Goal: Information Seeking & Learning: Check status

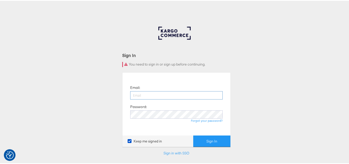
click at [189, 95] on input "email" at bounding box center [176, 94] width 93 height 8
type input "sudheer.bheemunipalli@kargo.com"
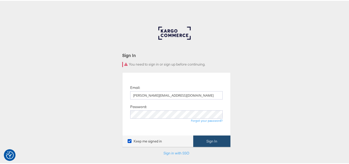
click at [221, 138] on button "Sign In" at bounding box center [211, 140] width 37 height 12
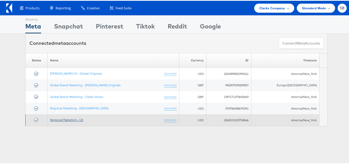
click at [64, 118] on link "Regional Marketing - US" at bounding box center [66, 119] width 33 height 4
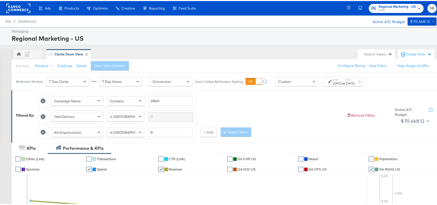
click at [341, 81] on div "Aug 24th 2025" at bounding box center [337, 82] width 9 height 4
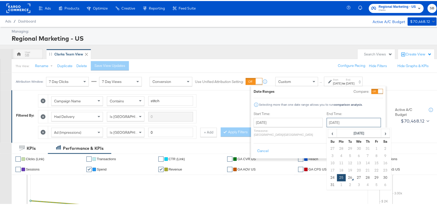
click at [330, 122] on input "[DATE]" at bounding box center [353, 121] width 54 height 9
click at [328, 177] on td "24" at bounding box center [332, 176] width 9 height 7
type input "[DATE]"
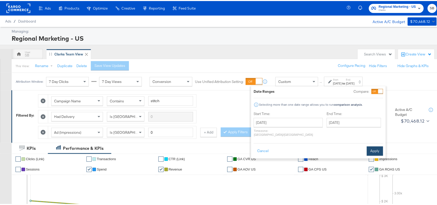
click at [374, 145] on button "Apply" at bounding box center [374, 149] width 16 height 9
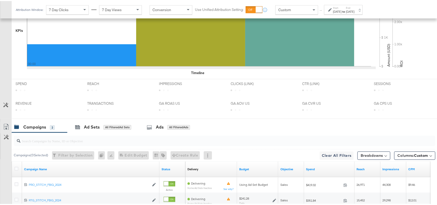
scroll to position [243, 0]
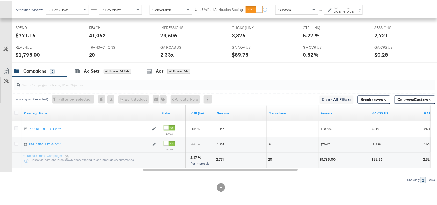
click at [354, 12] on div "[DATE]" at bounding box center [350, 11] width 9 height 4
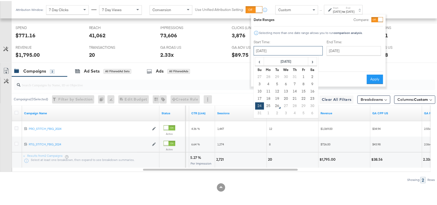
click at [267, 52] on input "[DATE]" at bounding box center [287, 49] width 69 height 9
click at [268, 104] on td "25" at bounding box center [268, 104] width 9 height 7
type input "[DATE]"
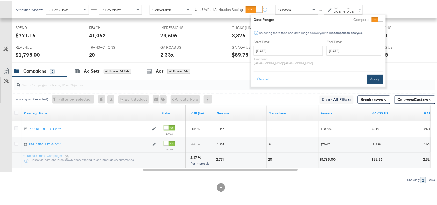
click at [373, 74] on button "Apply" at bounding box center [374, 77] width 16 height 9
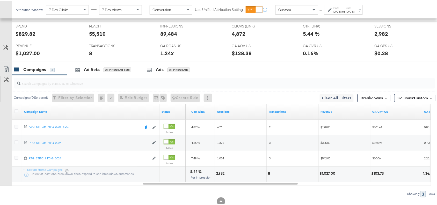
click at [354, 11] on div "[DATE]" at bounding box center [350, 11] width 9 height 4
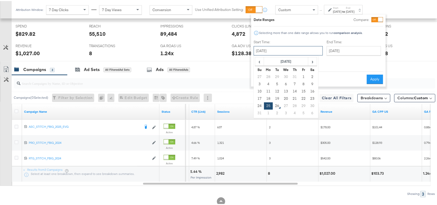
click at [281, 51] on input "[DATE]" at bounding box center [287, 49] width 69 height 9
click at [260, 105] on td "24" at bounding box center [259, 104] width 9 height 7
type input "[DATE]"
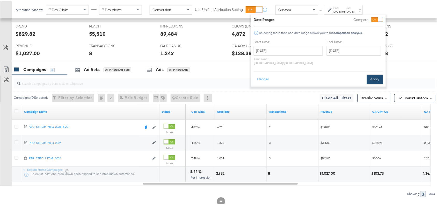
click at [373, 73] on button "Apply" at bounding box center [374, 77] width 16 height 9
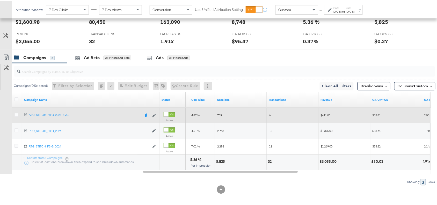
scroll to position [256, 0]
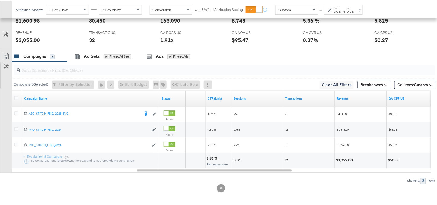
click at [346, 10] on strong "to" at bounding box center [343, 11] width 4 height 4
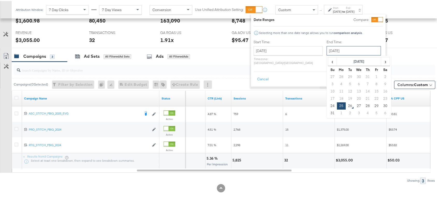
click at [326, 51] on input "[DATE]" at bounding box center [353, 49] width 54 height 9
click at [328, 103] on td "24" at bounding box center [332, 104] width 9 height 7
type input "[DATE]"
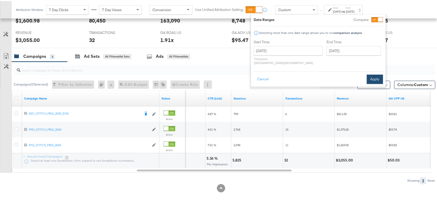
click at [372, 73] on button "Apply" at bounding box center [374, 77] width 16 height 9
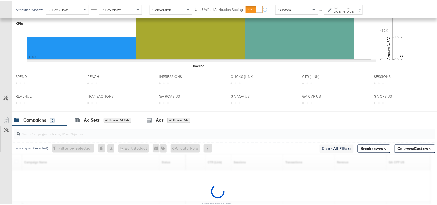
scroll to position [243, 0]
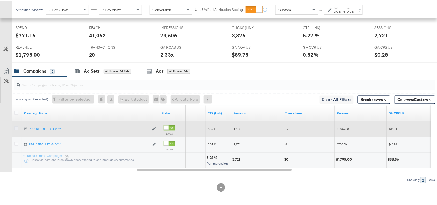
click at [14, 127] on icon at bounding box center [16, 127] width 4 height 4
click at [0, 0] on input "checkbox" at bounding box center [0, 0] width 0 height 0
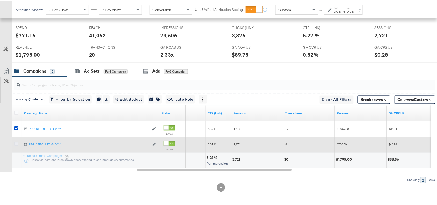
click at [14, 142] on icon at bounding box center [16, 143] width 4 height 4
click at [0, 0] on input "checkbox" at bounding box center [0, 0] width 0 height 0
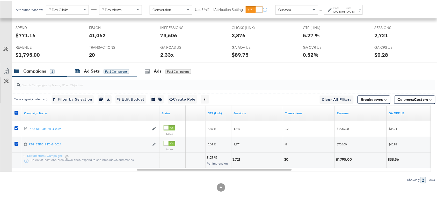
click at [89, 67] on div "Ad Sets" at bounding box center [92, 70] width 16 height 6
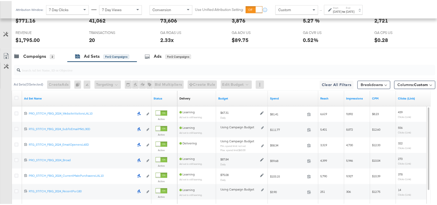
scroll to position [321, 0]
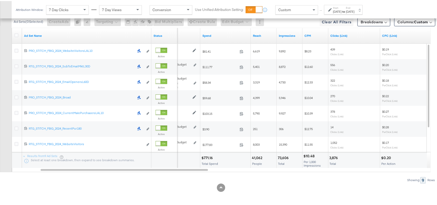
click at [205, 153] on div "$771.16 Total Spend" at bounding box center [225, 159] width 50 height 16
copy div "771.16"
click at [205, 153] on div "$771.16 Total Spend" at bounding box center [225, 159] width 50 height 16
click at [281, 157] on div "73,606" at bounding box center [283, 156] width 12 height 5
copy div "73,606"
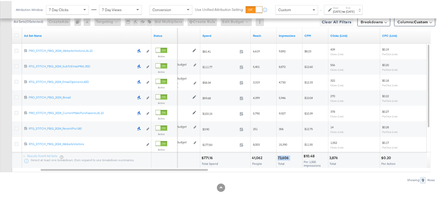
click at [281, 157] on div "73,606" at bounding box center [283, 156] width 12 height 5
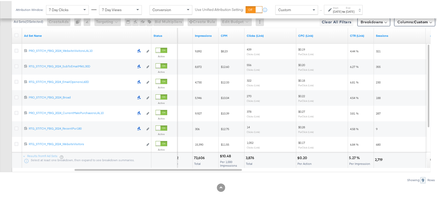
click at [249, 155] on div "3,876" at bounding box center [250, 156] width 10 height 5
copy div "3,876"
click at [249, 155] on div "3,876" at bounding box center [250, 156] width 10 height 5
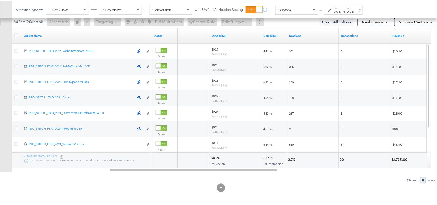
click at [294, 160] on div "2,719" at bounding box center [292, 158] width 9 height 5
click at [342, 158] on div "20" at bounding box center [343, 158] width 6 height 5
copy div "20"
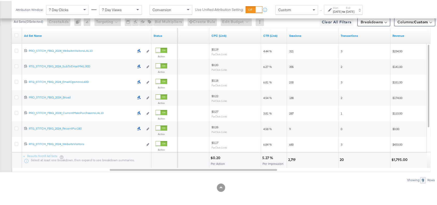
click at [398, 155] on div "$1,795.00" at bounding box center [415, 159] width 51 height 16
copy div "1,795.00"
click at [398, 155] on div "$1,795.00" at bounding box center [415, 159] width 51 height 16
click at [341, 12] on div "[DATE]" at bounding box center [337, 11] width 9 height 4
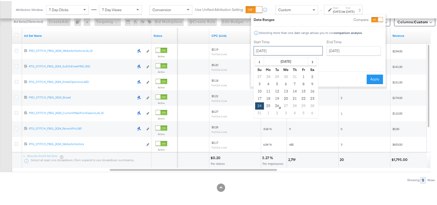
click at [281, 51] on input "[DATE]" at bounding box center [287, 49] width 69 height 9
click at [268, 106] on td "25" at bounding box center [268, 104] width 9 height 7
type input "[DATE]"
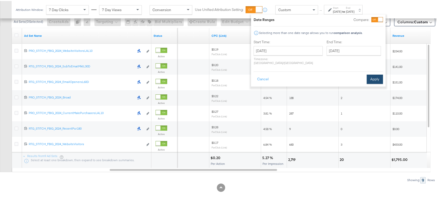
click at [367, 78] on button "Apply" at bounding box center [374, 77] width 16 height 9
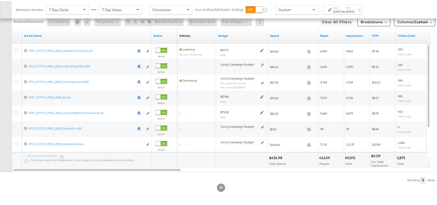
click at [277, 157] on div "$626.98" at bounding box center [276, 156] width 15 height 5
copy div "626.98"
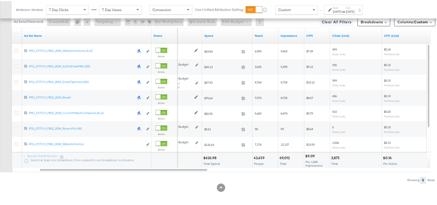
click at [283, 156] on div "69,012" at bounding box center [285, 156] width 12 height 5
copy div "69,012"
click at [283, 156] on div "69,012" at bounding box center [285, 156] width 12 height 5
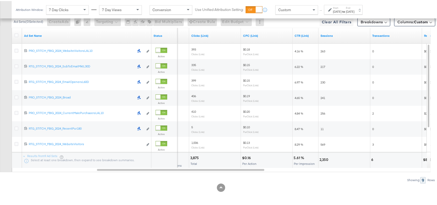
click at [194, 155] on div "3,875" at bounding box center [195, 156] width 10 height 5
copy div "3,875"
click at [194, 155] on div "3,875" at bounding box center [195, 156] width 10 height 5
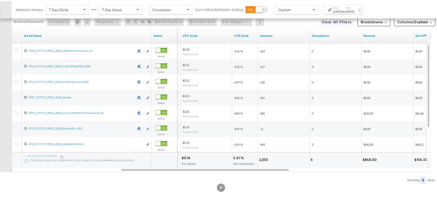
click at [263, 159] on div "2,350" at bounding box center [264, 158] width 10 height 5
copy div "2,350"
click at [263, 159] on div "2,350" at bounding box center [264, 158] width 10 height 5
click at [311, 159] on div "6" at bounding box center [313, 158] width 4 height 5
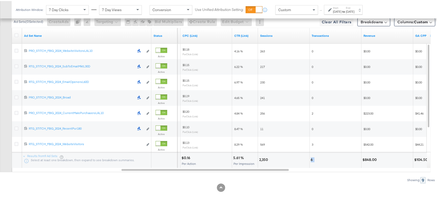
copy div "6"
click at [372, 156] on div "$848.00" at bounding box center [370, 158] width 16 height 5
click at [341, 9] on div "[DATE]" at bounding box center [337, 11] width 9 height 4
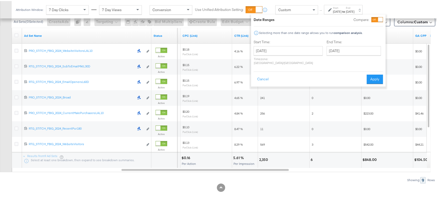
click at [283, 56] on p "Timezone: Asia/Calcutta" at bounding box center [287, 60] width 69 height 8
click at [294, 50] on input "[DATE]" at bounding box center [287, 49] width 69 height 9
click at [255, 105] on td "24" at bounding box center [259, 104] width 9 height 7
type input "[DATE]"
click at [378, 73] on button "Apply" at bounding box center [374, 77] width 16 height 9
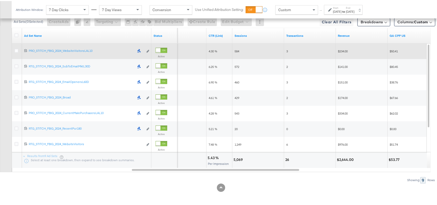
scroll to position [255, 0]
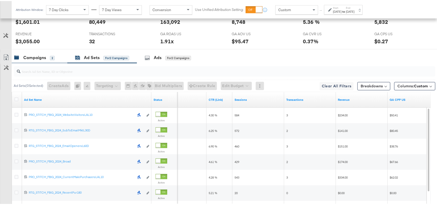
click at [32, 60] on div "Campaigns" at bounding box center [34, 57] width 23 height 6
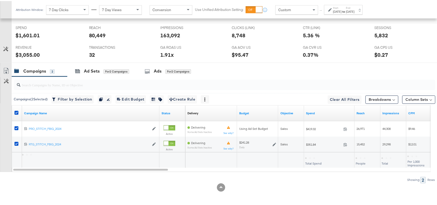
scroll to position [243, 0]
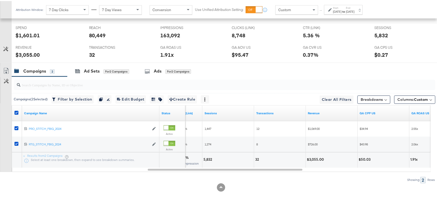
click at [251, 87] on div at bounding box center [224, 84] width 421 height 10
click at [16, 113] on div at bounding box center [16, 112] width 5 height 5
click at [17, 111] on icon at bounding box center [16, 112] width 4 height 4
click at [0, 0] on input "checkbox" at bounding box center [0, 0] width 0 height 0
click at [346, 9] on strong "to" at bounding box center [343, 11] width 4 height 4
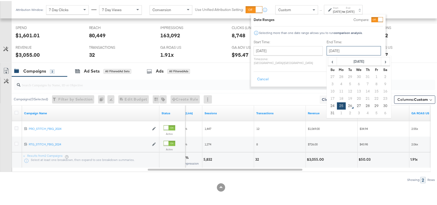
click at [337, 47] on input "[DATE]" at bounding box center [353, 49] width 54 height 9
click at [328, 106] on td "24" at bounding box center [332, 104] width 9 height 7
type input "[DATE]"
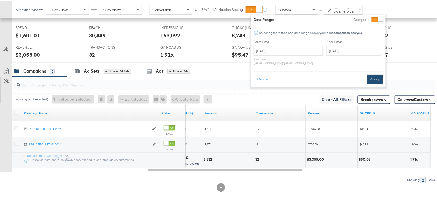
click at [374, 73] on button "Apply" at bounding box center [374, 77] width 16 height 9
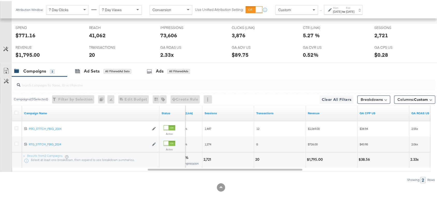
click at [354, 7] on div "Start: Aug 24th 2025 to End: Aug 24th 2025" at bounding box center [343, 8] width 21 height 7
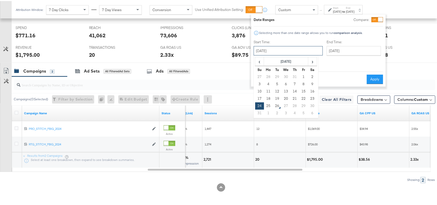
click at [290, 48] on input "[DATE]" at bounding box center [287, 49] width 69 height 9
click at [268, 105] on td "25" at bounding box center [268, 104] width 9 height 7
type input "[DATE]"
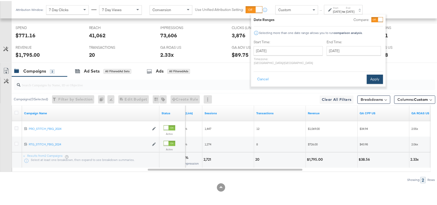
click at [377, 73] on button "Apply" at bounding box center [374, 77] width 16 height 9
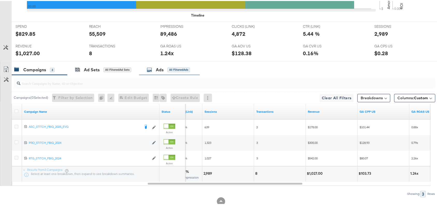
scroll to position [0, 0]
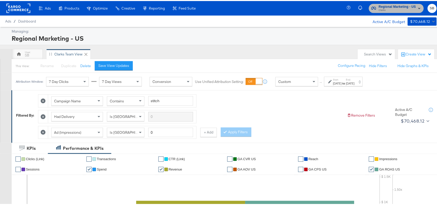
click at [397, 8] on span "Clarks" at bounding box center [396, 9] width 37 height 4
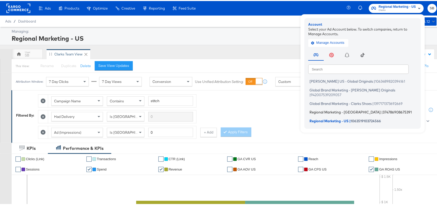
click at [321, 109] on li "Regional Marketing - CA | 374786908675391" at bounding box center [363, 110] width 111 height 7
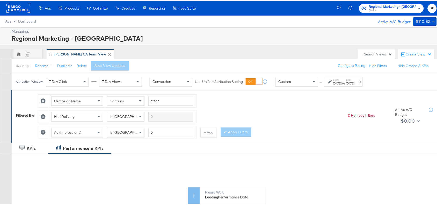
click at [341, 83] on div "[DATE]" at bounding box center [337, 82] width 9 height 4
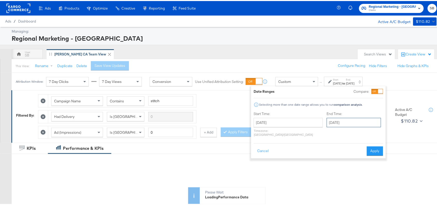
click at [329, 124] on input "[DATE]" at bounding box center [353, 121] width 54 height 9
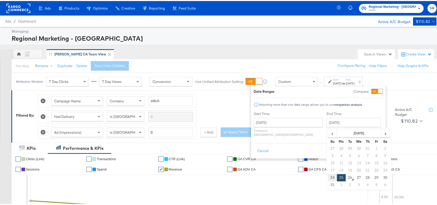
click at [328, 179] on td "24" at bounding box center [332, 176] width 9 height 7
type input "[DATE]"
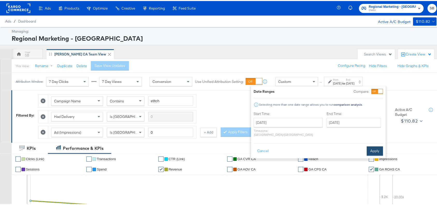
click at [373, 145] on button "Apply" at bounding box center [374, 149] width 16 height 9
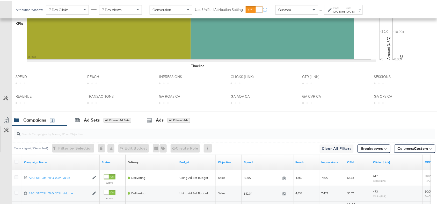
scroll to position [243, 0]
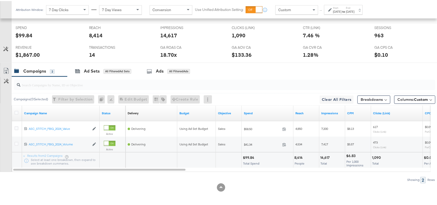
click at [246, 154] on div "$99.84" at bounding box center [249, 156] width 13 height 5
copy div "99.84"
click at [246, 154] on div "$99.84" at bounding box center [249, 156] width 13 height 5
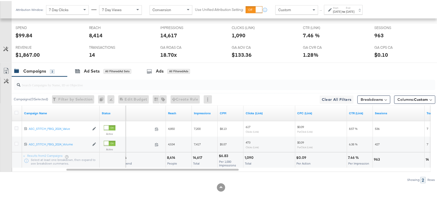
click at [199, 157] on div "14,617" at bounding box center [198, 156] width 11 height 5
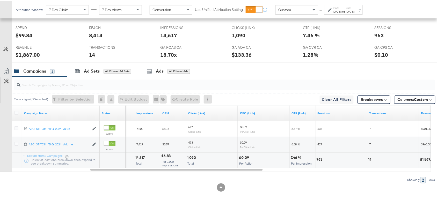
click at [191, 158] on div "1,090" at bounding box center [192, 156] width 10 height 5
copy div "1,090"
click at [191, 158] on div "1,090" at bounding box center [192, 156] width 10 height 5
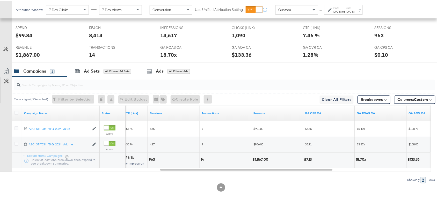
click at [147, 157] on div "7.46 % Per Impression" at bounding box center [135, 159] width 26 height 16
click at [151, 158] on div "963" at bounding box center [152, 158] width 7 height 5
copy div "963"
click at [151, 158] on div "963" at bounding box center [152, 158] width 7 height 5
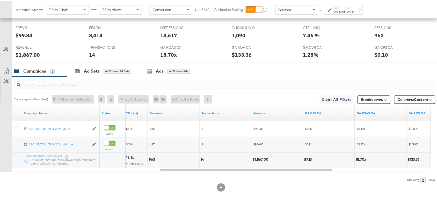
click at [200, 160] on div "14" at bounding box center [202, 158] width 5 height 5
copy div "14"
click at [259, 156] on div "$1,867.00" at bounding box center [260, 158] width 17 height 5
copy div "1,867.00"
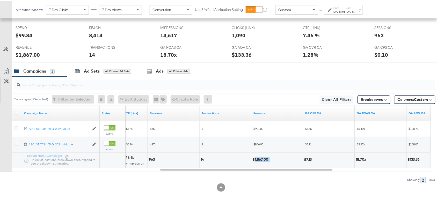
click at [259, 156] on div "$1,867.00" at bounding box center [260, 158] width 17 height 5
click at [354, 8] on div "Start: Aug 24th 2025 to End: Aug 24th 2025" at bounding box center [343, 8] width 21 height 7
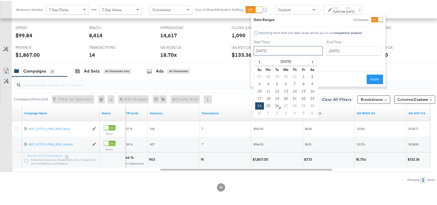
click at [285, 47] on input "[DATE]" at bounding box center [287, 49] width 69 height 9
click at [268, 105] on td "25" at bounding box center [268, 104] width 9 height 7
type input "[DATE]"
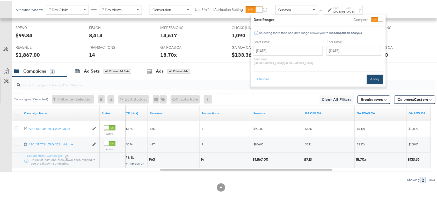
click at [373, 73] on button "Apply" at bounding box center [374, 77] width 16 height 9
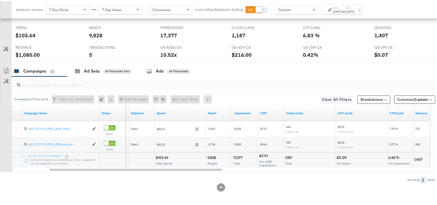
click at [159, 155] on div "$102.64" at bounding box center [162, 156] width 14 height 5
copy div "102.64"
click at [238, 157] on div "17,377" at bounding box center [238, 156] width 11 height 5
copy div "17,377"
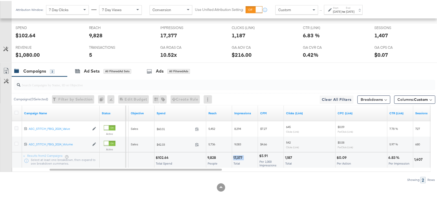
click at [238, 157] on div "17,377" at bounding box center [238, 156] width 11 height 5
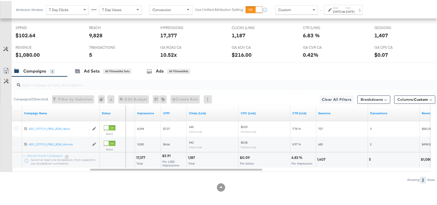
click at [192, 156] on div "1,187" at bounding box center [192, 156] width 9 height 5
copy div "1,187"
click at [192, 156] on div "1,187" at bounding box center [192, 156] width 9 height 5
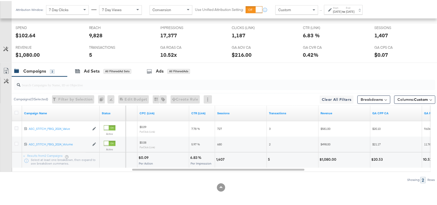
click at [221, 159] on div "1,407" at bounding box center [221, 158] width 10 height 5
copy div "1,407"
click at [221, 159] on div "1,407" at bounding box center [221, 158] width 10 height 5
click at [269, 157] on div "5" at bounding box center [270, 158] width 4 height 5
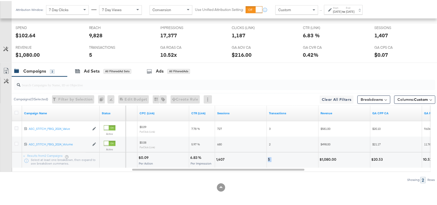
copy div "5"
click at [269, 157] on div "5" at bounding box center [270, 158] width 4 height 5
click at [325, 160] on div "$1,080.00" at bounding box center [328, 158] width 18 height 5
click at [350, 4] on div "Start: Aug 25th 2025 to End: Aug 25th 2025" at bounding box center [343, 9] width 39 height 10
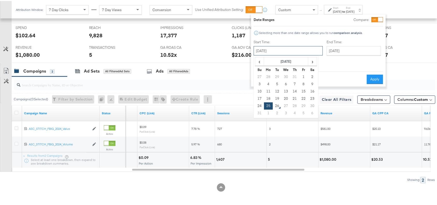
click at [285, 49] on input "[DATE]" at bounding box center [287, 49] width 69 height 9
click at [258, 103] on td "24" at bounding box center [259, 104] width 9 height 7
type input "[DATE]"
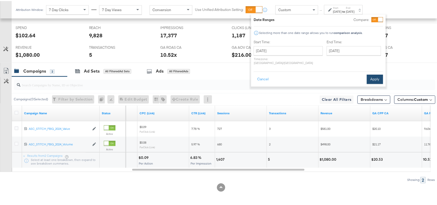
click at [371, 74] on button "Apply" at bounding box center [374, 77] width 16 height 9
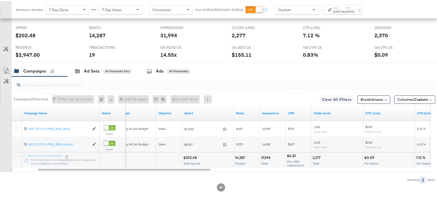
scroll to position [0, 0]
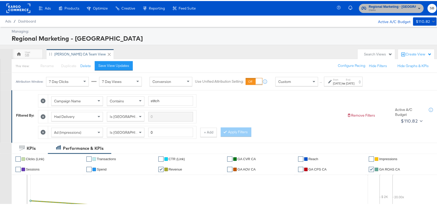
click at [403, 9] on span "Clarks" at bounding box center [392, 9] width 47 height 4
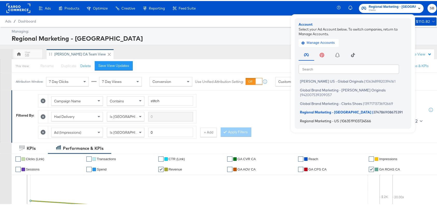
click at [326, 117] on span "Regional Marketing - US" at bounding box center [319, 119] width 39 height 4
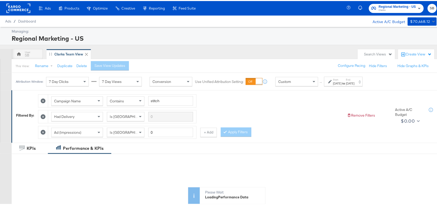
click at [354, 81] on div "Aug 25th 2025" at bounding box center [350, 82] width 9 height 4
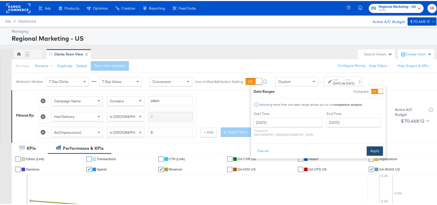
click at [373, 145] on button "Apply" at bounding box center [374, 149] width 16 height 9
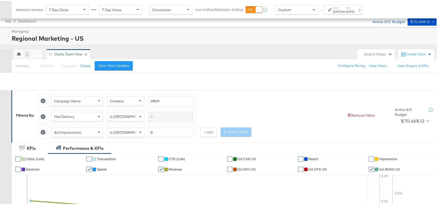
scroll to position [243, 0]
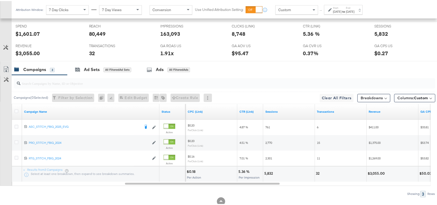
click at [352, 8] on div "Start: Aug 24th 2025 to End: Aug 25th 2025" at bounding box center [343, 8] width 21 height 7
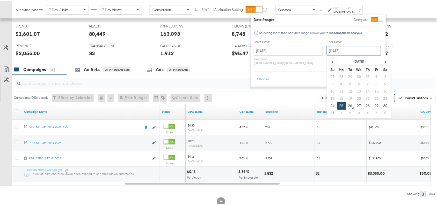
click at [326, 51] on input "[DATE]" at bounding box center [353, 49] width 54 height 9
click at [328, 104] on td "24" at bounding box center [332, 104] width 9 height 7
type input "[DATE]"
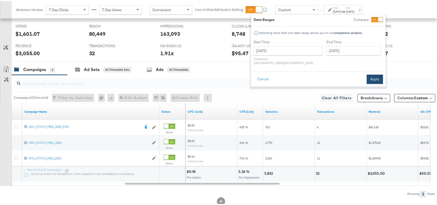
click at [372, 73] on button "Apply" at bounding box center [374, 77] width 16 height 9
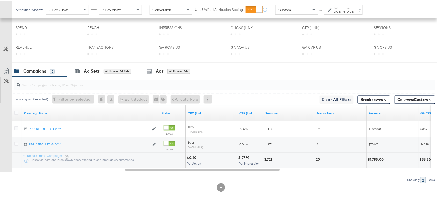
click at [341, 12] on div "[DATE]" at bounding box center [337, 11] width 9 height 4
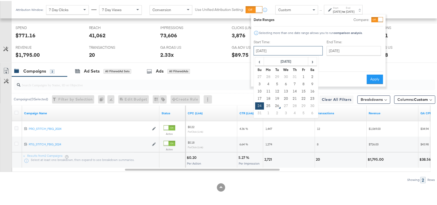
click at [289, 49] on input "[DATE]" at bounding box center [287, 49] width 69 height 9
click at [267, 104] on td "25" at bounding box center [268, 104] width 9 height 7
type input "[DATE]"
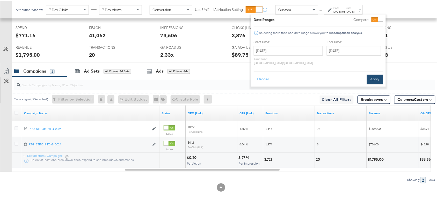
click at [376, 76] on button "Apply" at bounding box center [374, 77] width 16 height 9
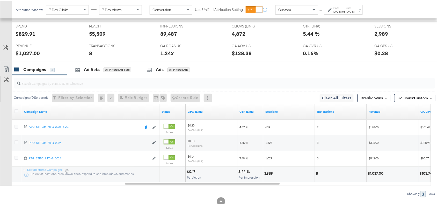
click at [268, 171] on div "2,989" at bounding box center [269, 172] width 10 height 5
copy div "2,989"
click at [268, 171] on div "2,989" at bounding box center [269, 172] width 10 height 5
click at [354, 11] on div "[DATE]" at bounding box center [350, 11] width 9 height 4
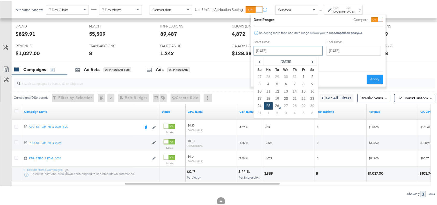
click at [291, 50] on input "[DATE]" at bounding box center [287, 49] width 69 height 9
click at [260, 105] on td "24" at bounding box center [259, 104] width 9 height 7
type input "[DATE]"
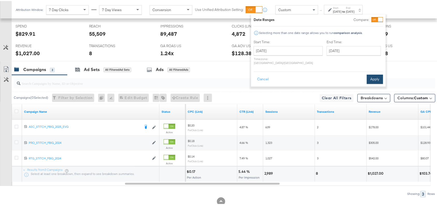
click at [377, 73] on button "Apply" at bounding box center [374, 77] width 16 height 9
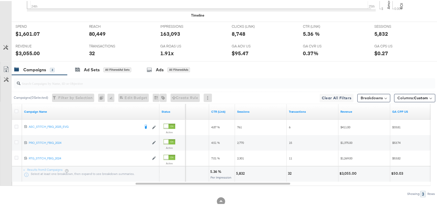
scroll to position [0, 0]
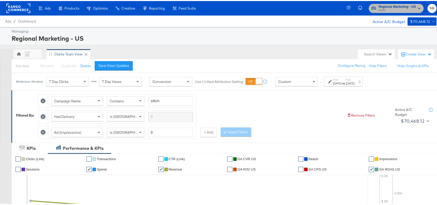
click at [399, 11] on span "Clarks" at bounding box center [396, 9] width 37 height 4
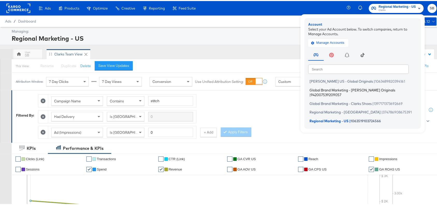
click at [332, 90] on span "Global Brand Marketing - [PERSON_NAME] Originals" at bounding box center [352, 89] width 86 height 4
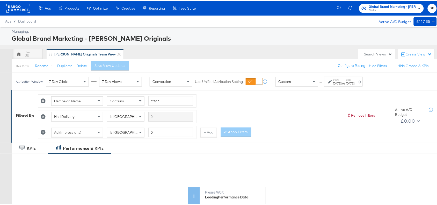
click at [341, 79] on label "Start:" at bounding box center [337, 78] width 9 height 3
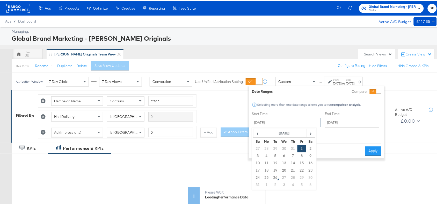
click at [277, 123] on input "[DATE]" at bounding box center [286, 121] width 69 height 9
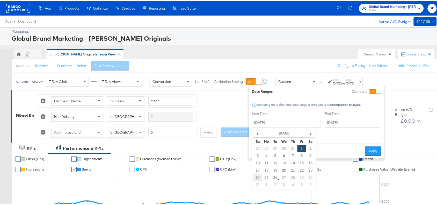
click at [257, 175] on td "24" at bounding box center [257, 176] width 9 height 7
type input "[DATE]"
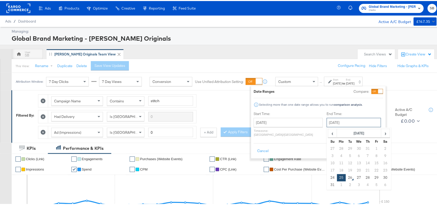
click at [335, 123] on input "[DATE]" at bounding box center [353, 121] width 54 height 9
click at [328, 178] on td "24" at bounding box center [332, 176] width 9 height 7
type input "[DATE]"
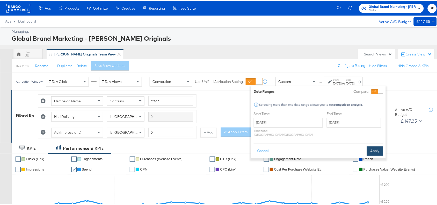
click at [378, 145] on button "Apply" at bounding box center [374, 149] width 16 height 9
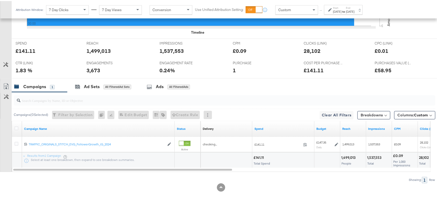
scroll to position [228, 0]
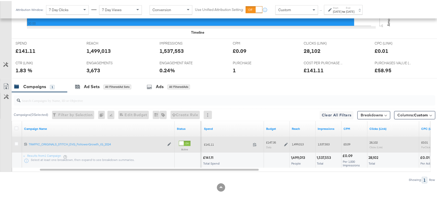
click at [257, 144] on span at bounding box center [256, 144] width 11 height 4
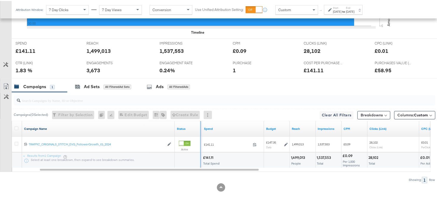
drag, startPoint x: 200, startPoint y: 122, endPoint x: 110, endPoint y: 126, distance: 89.8
click at [110, 126] on div "Campaign Name Status" at bounding box center [106, 128] width 189 height 16
click at [200, 123] on div at bounding box center [199, 128] width 1 height 16
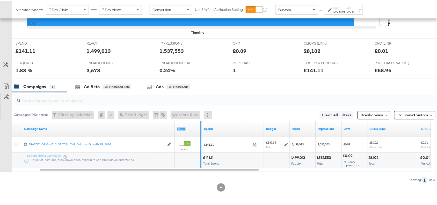
drag, startPoint x: 200, startPoint y: 123, endPoint x: 187, endPoint y: 124, distance: 12.5
click at [187, 124] on div "Status" at bounding box center [188, 128] width 26 height 16
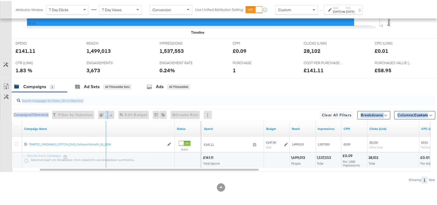
drag, startPoint x: 173, startPoint y: 123, endPoint x: 103, endPoint y: 119, distance: 69.9
click at [103, 119] on div "Campaigns ( 0 Selected) Filter by Selection Filter 0 campaigns 0 Rename 0 campa…" at bounding box center [217, 136] width 435 height 91
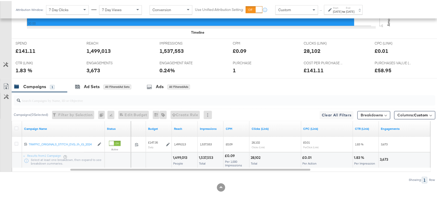
click at [181, 154] on div "1,499,013" at bounding box center [181, 156] width 16 height 5
copy div "1,499,013"
click at [181, 154] on div "1,499,013" at bounding box center [181, 156] width 16 height 5
click at [202, 158] on div "1,537,553" at bounding box center [207, 156] width 16 height 5
copy div "1,537,553"
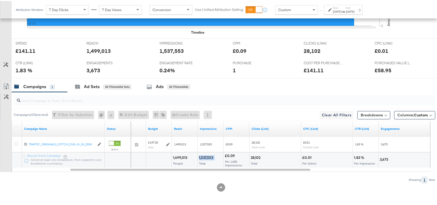
click at [202, 158] on div "1,537,553" at bounding box center [207, 156] width 16 height 5
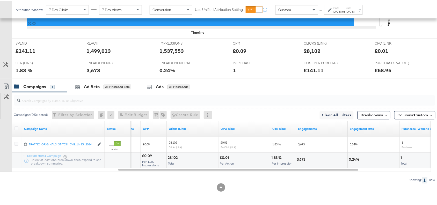
click at [174, 159] on div "28,102" at bounding box center [173, 156] width 11 height 5
copy div "28,102"
click at [174, 159] on div "28,102" at bounding box center [173, 156] width 11 height 5
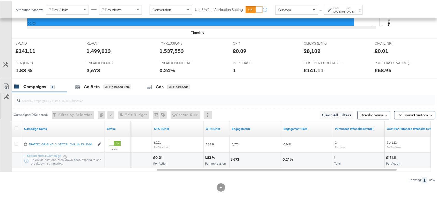
click at [236, 158] on div "3,673" at bounding box center [235, 158] width 10 height 5
click at [354, 8] on div "Start: Aug 24th 2025 to End: Aug 24th 2025" at bounding box center [343, 8] width 21 height 7
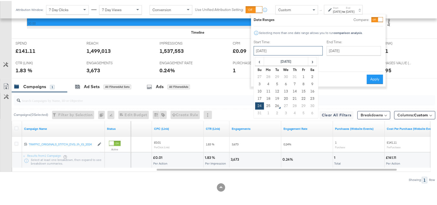
click at [279, 48] on input "[DATE]" at bounding box center [287, 49] width 69 height 9
click at [268, 106] on td "25" at bounding box center [268, 104] width 9 height 7
type input "[DATE]"
click at [377, 73] on button "Apply" at bounding box center [374, 77] width 16 height 9
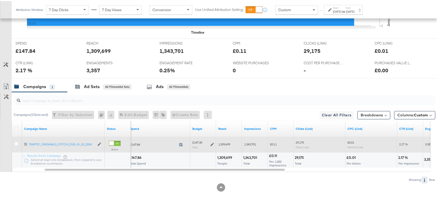
click at [181, 144] on icon at bounding box center [181, 143] width 4 height 4
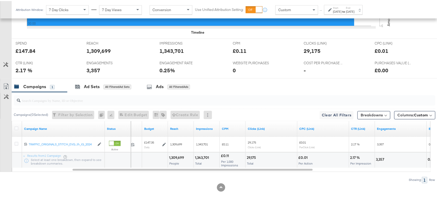
click at [178, 157] on div "1,309,699" at bounding box center [177, 156] width 17 height 5
copy div "1,309,699"
click at [178, 157] on div "1,309,699" at bounding box center [177, 156] width 17 height 5
click at [199, 156] on div "1,343,701" at bounding box center [203, 156] width 16 height 5
copy div "1,343,701"
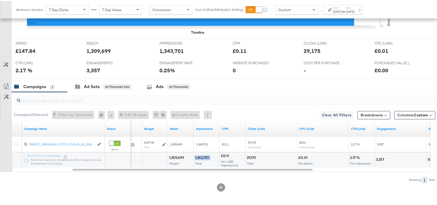
click at [199, 156] on div "1,343,701" at bounding box center [203, 156] width 16 height 5
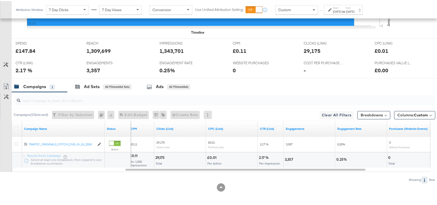
click at [159, 157] on div "29,175" at bounding box center [160, 156] width 11 height 5
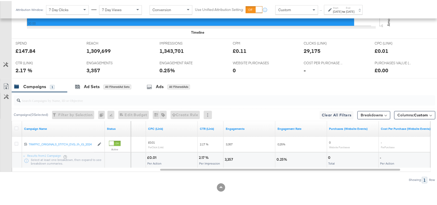
click at [223, 159] on div "3,357" at bounding box center [248, 159] width 51 height 16
copy div "3,357"
click at [328, 158] on div "0" at bounding box center [330, 156] width 4 height 5
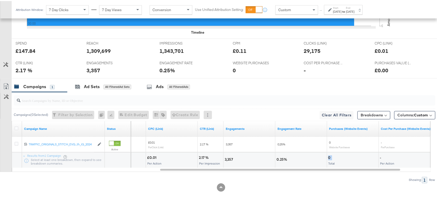
copy div "0"
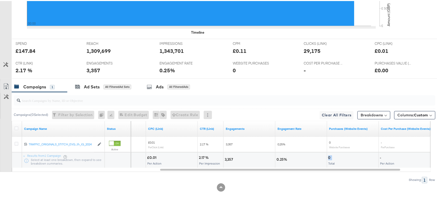
scroll to position [0, 0]
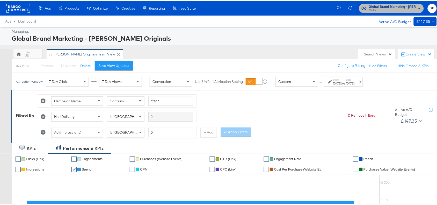
click at [396, 11] on span "Clarks" at bounding box center [392, 9] width 47 height 4
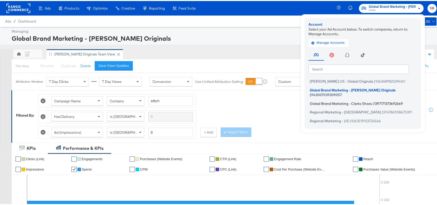
click at [330, 100] on span "Global Brand Marketing - Clarks Shoes" at bounding box center [341, 102] width 62 height 4
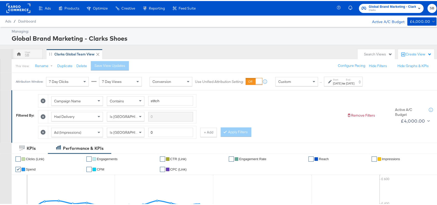
click at [354, 78] on label "End:" at bounding box center [350, 78] width 9 height 3
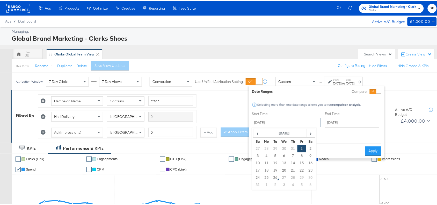
click at [271, 117] on input "[DATE]" at bounding box center [286, 121] width 69 height 9
click at [258, 177] on td "24" at bounding box center [257, 176] width 9 height 7
type input "[DATE]"
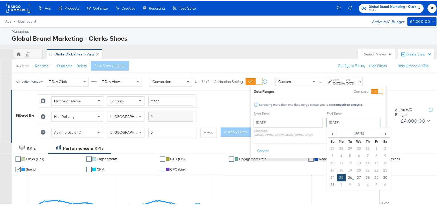
click at [351, 118] on input "[DATE]" at bounding box center [353, 121] width 54 height 9
click at [328, 180] on td "24" at bounding box center [332, 176] width 9 height 7
type input "[DATE]"
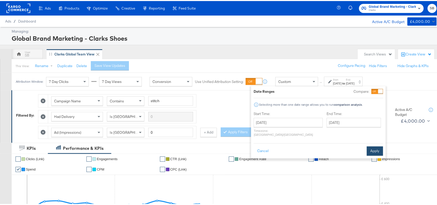
click at [377, 145] on button "Apply" at bounding box center [374, 149] width 16 height 9
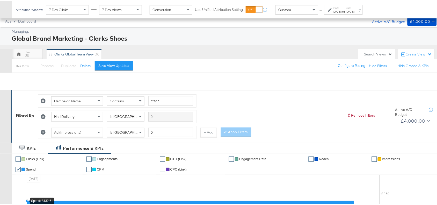
scroll to position [228, 0]
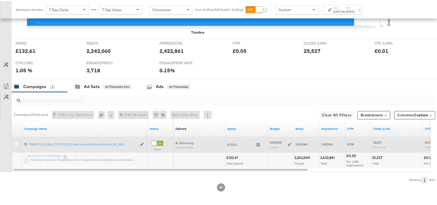
click at [259, 142] on icon at bounding box center [258, 143] width 4 height 4
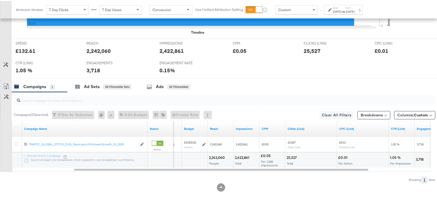
click at [215, 156] on div "2,242,060" at bounding box center [217, 156] width 17 height 5
copy div "2,242,060"
click at [215, 156] on div "2,242,060" at bounding box center [217, 156] width 17 height 5
click at [234, 155] on div "2,422,861 Total" at bounding box center [247, 159] width 26 height 16
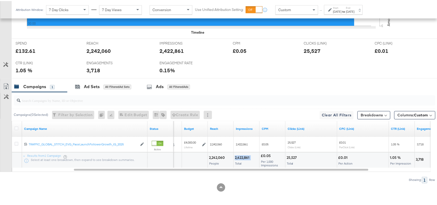
copy div "2,422,861"
